Goal: Navigation & Orientation: Understand site structure

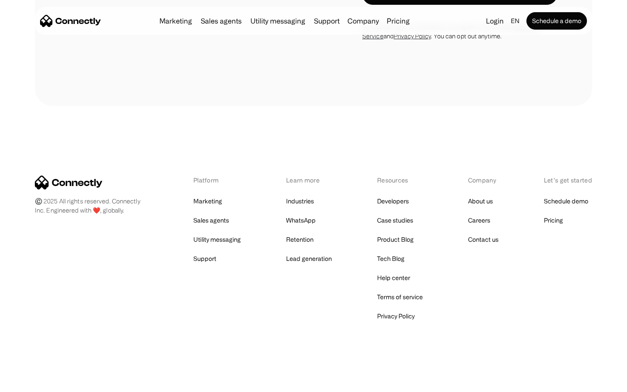
scroll to position [2831, 0]
